Goal: Task Accomplishment & Management: Manage account settings

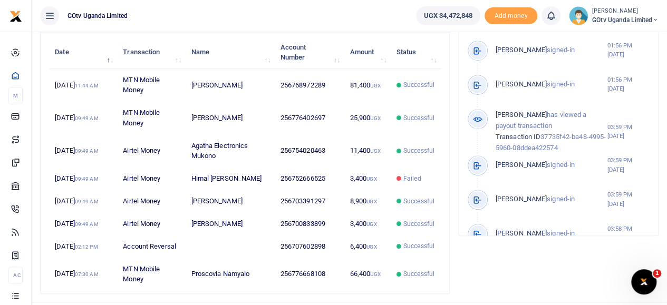
scroll to position [428, 0]
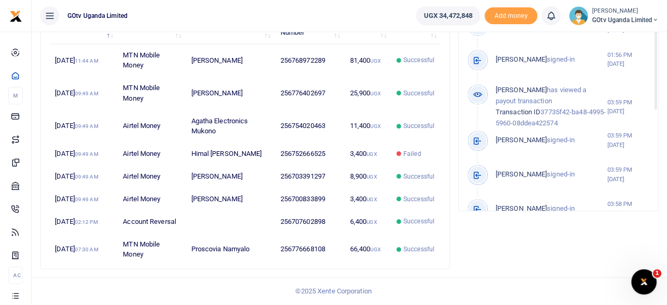
click at [603, 21] on span "GOtv Uganda Limited" at bounding box center [625, 19] width 66 height 9
click at [608, 37] on link "Switch accounts" at bounding box center [618, 38] width 83 height 15
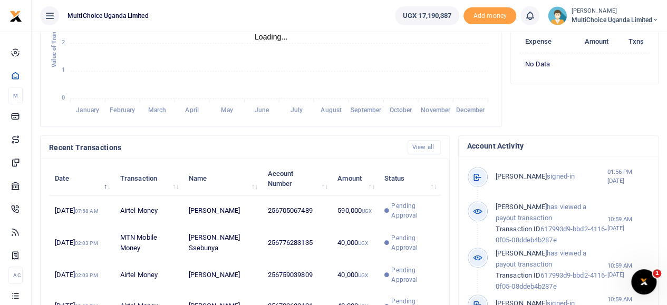
scroll to position [264, 0]
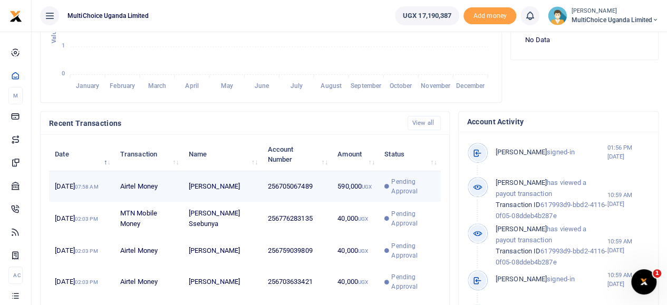
click at [390, 196] on span "Pending Approval" at bounding box center [409, 186] width 50 height 19
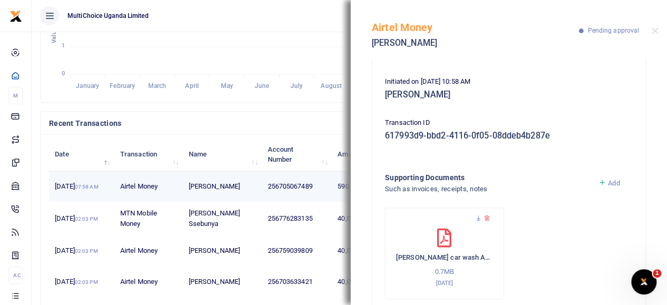
scroll to position [140, 0]
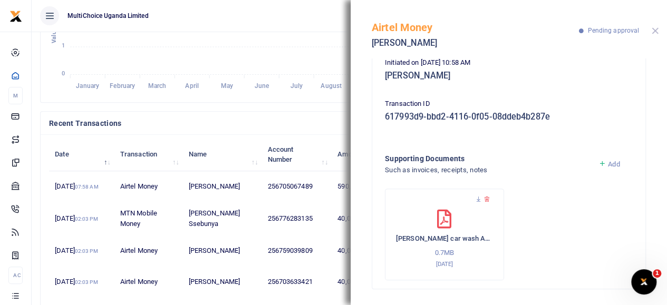
click at [653, 31] on button "Close" at bounding box center [655, 30] width 7 height 7
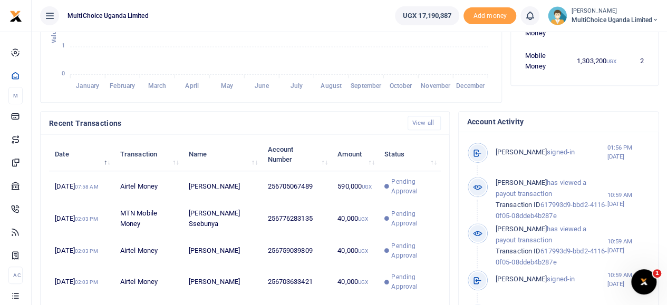
scroll to position [8, 8]
drag, startPoint x: 648, startPoint y: 28, endPoint x: 449, endPoint y: 171, distance: 245.1
click at [449, 171] on div "Recent Transactions View all Date Transaction Name Account Number Amount Status…" at bounding box center [245, 270] width 410 height 318
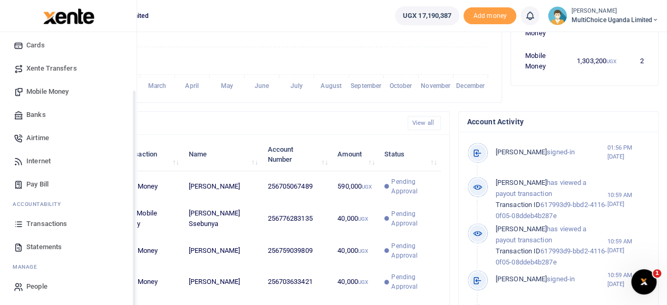
scroll to position [71, 0]
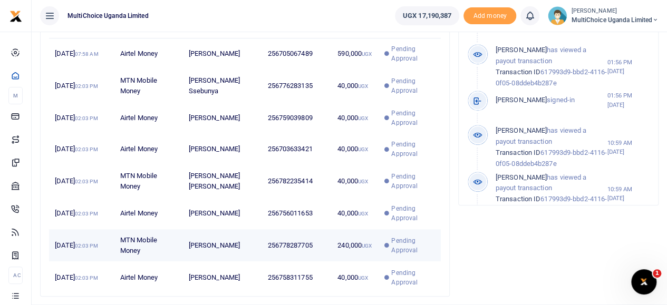
scroll to position [442, 0]
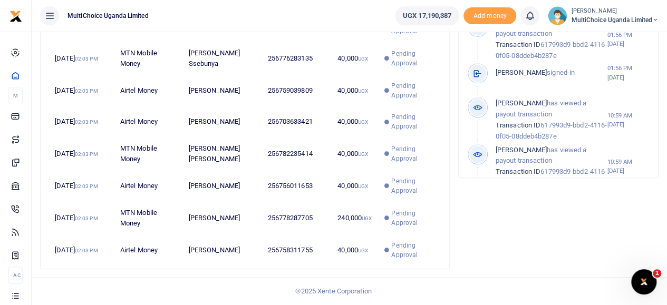
click at [389, 295] on div at bounding box center [334, 299] width 185 height 13
